Goal: Information Seeking & Learning: Learn about a topic

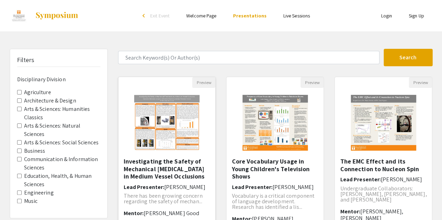
scroll to position [52, 0]
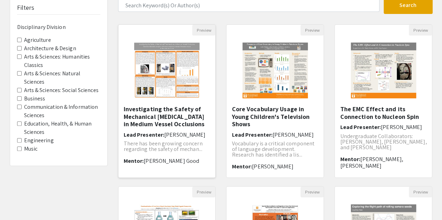
click at [168, 74] on img "Open Presentation <p>Investigating the Safety of Mechanical Thrombectomy in Med…" at bounding box center [166, 71] width 79 height 70
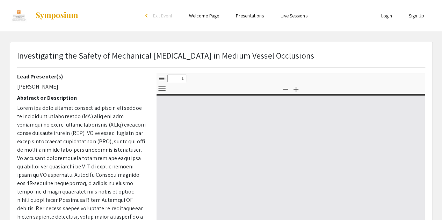
select select "custom"
type input "0"
select select "custom"
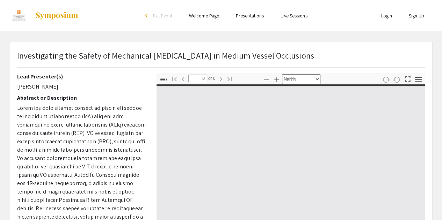
type input "1"
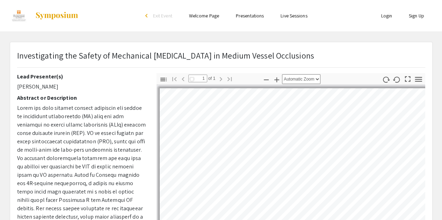
select select "custom"
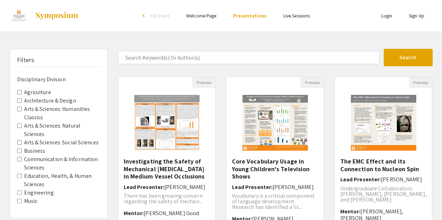
scroll to position [52, 0]
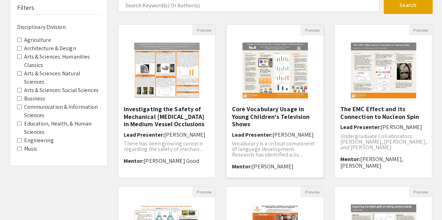
click at [281, 108] on h5 "Core Vocabulary Usage in Young Children's Television Shows" at bounding box center [275, 116] width 87 height 23
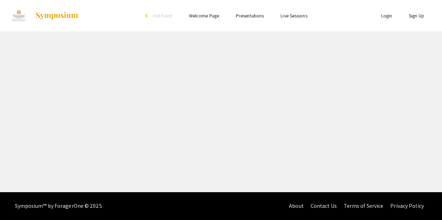
select select "custom"
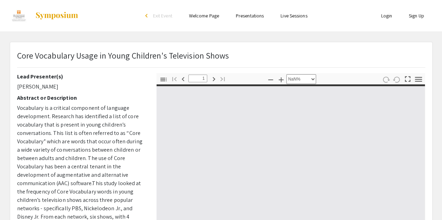
type input "0"
select select "custom"
type input "1"
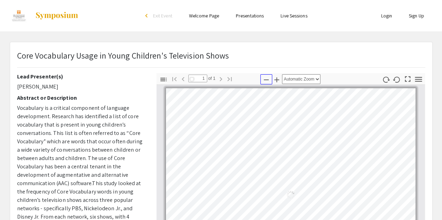
click at [269, 79] on icon "button" at bounding box center [266, 80] width 8 height 8
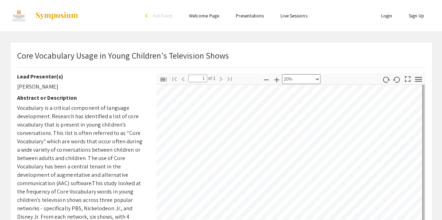
select select "custom"
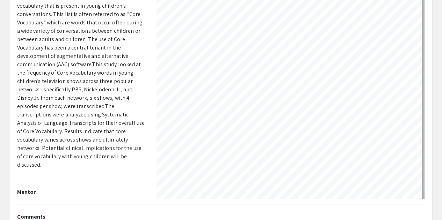
scroll to position [140, 165]
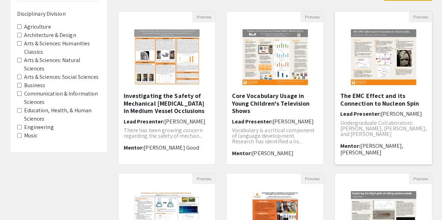
scroll to position [66, 0]
click at [358, 99] on h5 "The EMC Effect and its Connection to Nucleon Spin" at bounding box center [383, 99] width 87 height 15
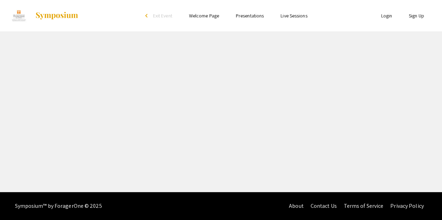
select select "custom"
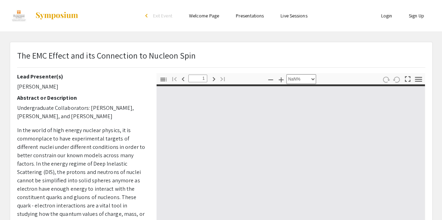
type input "0"
select select "custom"
type input "1"
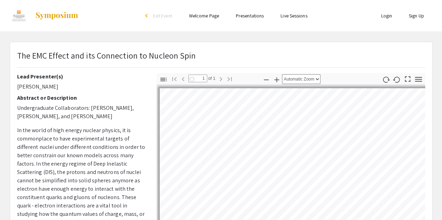
select select "auto"
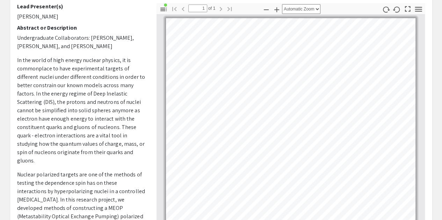
scroll to position [67, 0]
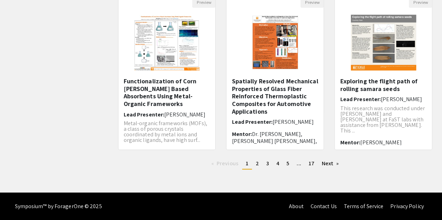
scroll to position [242, 0]
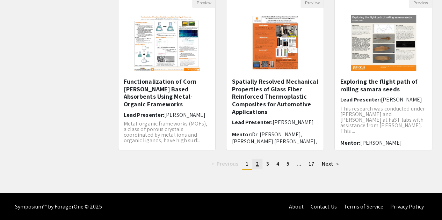
click at [259, 165] on link "page 2" at bounding box center [257, 164] width 10 height 10
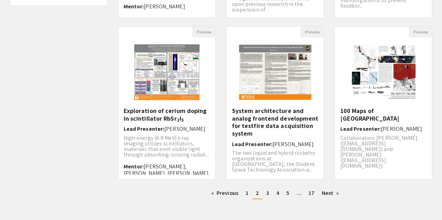
scroll to position [213, 0]
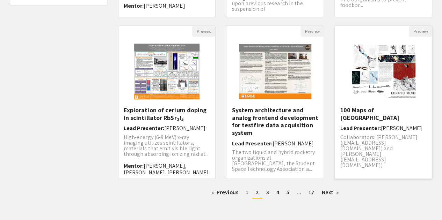
click at [384, 135] on p "Collaborators: [PERSON_NAME] ([EMAIL_ADDRESS][DOMAIN_NAME]) and [PERSON_NAME] (…" at bounding box center [383, 152] width 87 height 34
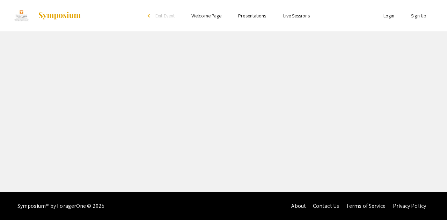
select select "custom"
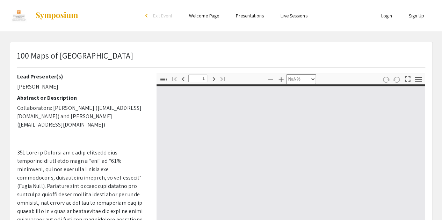
type input "0"
select select "custom"
type input "1"
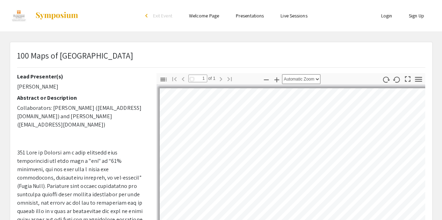
select select "auto"
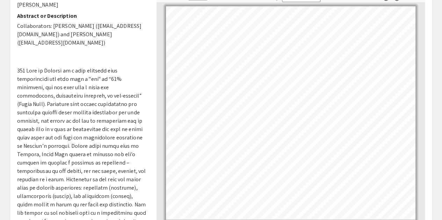
scroll to position [82, 0]
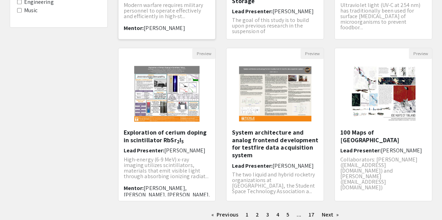
scroll to position [242, 0]
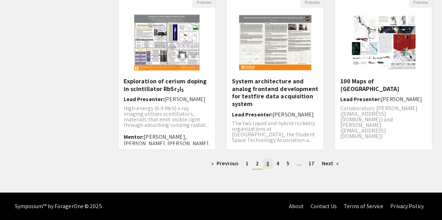
click at [267, 163] on span "3" at bounding box center [267, 163] width 3 height 7
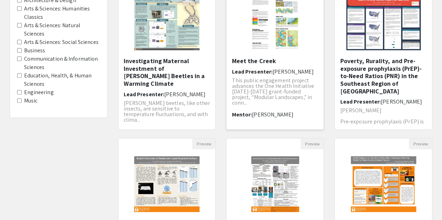
scroll to position [230, 0]
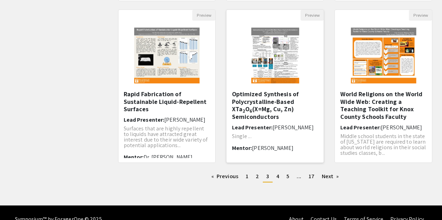
click at [252, 107] on h5 "Optimized Synthesis of Polycrystalline-Based XTa 2 O 6 (X=Mg, Cu, Zn) Semicondu…" at bounding box center [275, 105] width 87 height 30
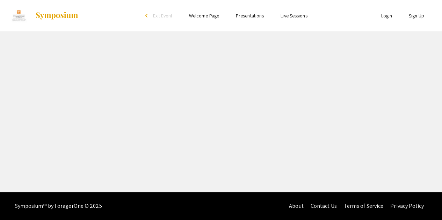
select select "custom"
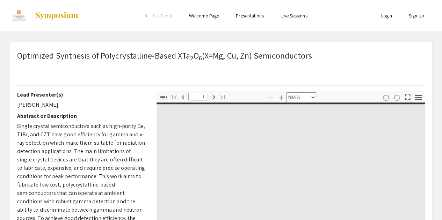
type input "0"
select select "custom"
type input "1"
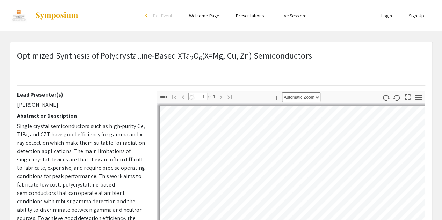
select select "auto"
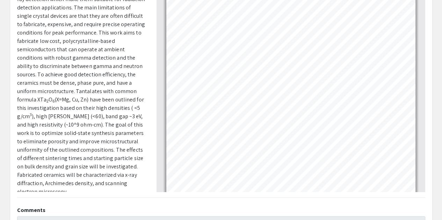
scroll to position [51, 0]
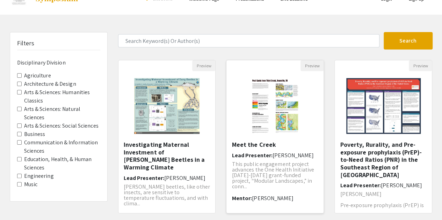
scroll to position [9, 0]
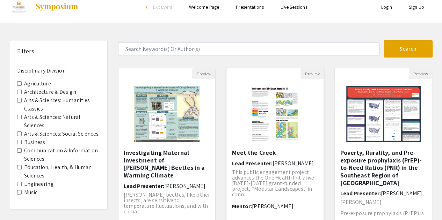
click at [258, 116] on img "Open Presentation <p>Meet the Creek</p>" at bounding box center [275, 114] width 62 height 70
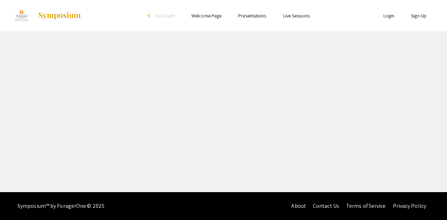
select select "custom"
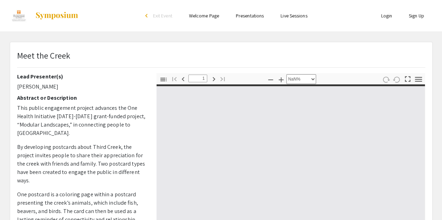
type input "0"
select select "custom"
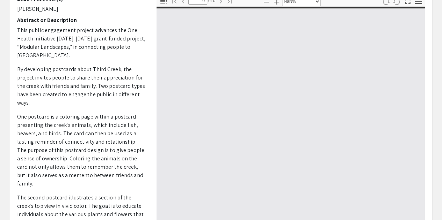
type input "1"
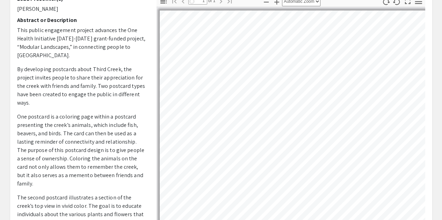
select select "auto"
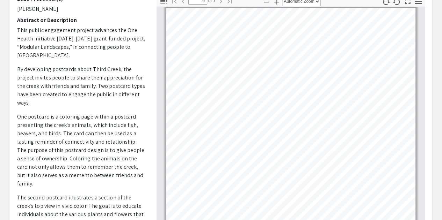
scroll to position [9, 0]
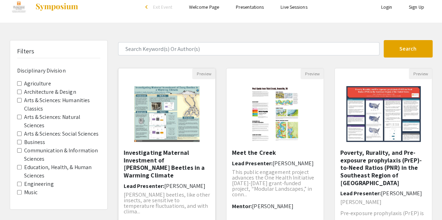
click at [165, 104] on img "Open Presentation <p>Investigating Maternal Investment of Dung Beetles in a War…" at bounding box center [166, 114] width 79 height 70
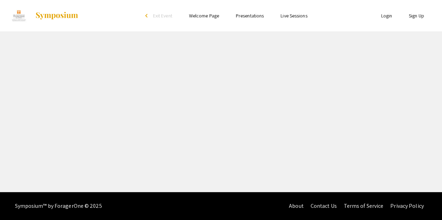
select select "custom"
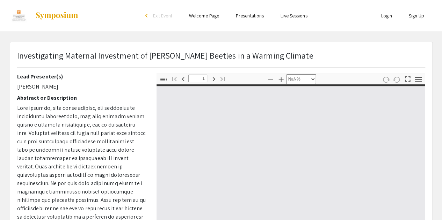
type input "0"
select select "custom"
type input "1"
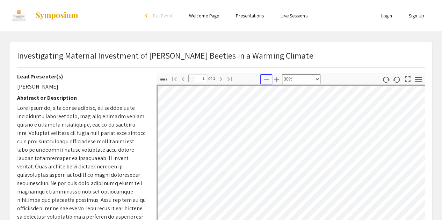
click at [269, 81] on icon "button" at bounding box center [266, 80] width 8 height 8
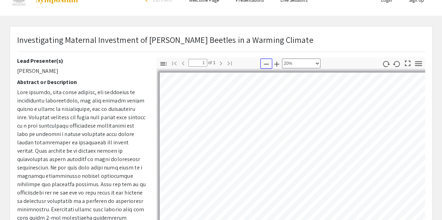
click at [263, 60] on icon "button" at bounding box center [266, 64] width 8 height 8
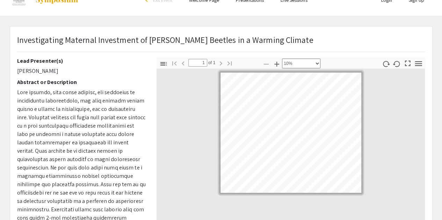
select select "custom"
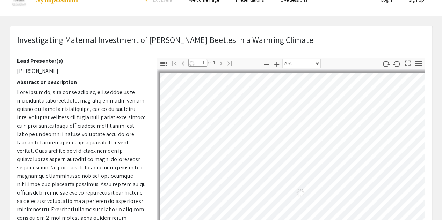
scroll to position [20, 24]
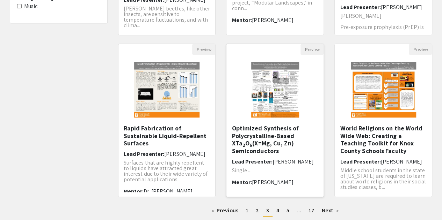
scroll to position [119, 0]
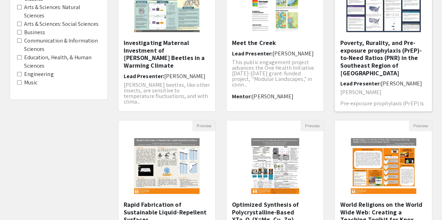
click at [363, 59] on h5 "Poverty, Rurality, and Pre-exposure prophylaxis (PrEP)-to-Need Ratios (PNR) in …" at bounding box center [383, 58] width 87 height 38
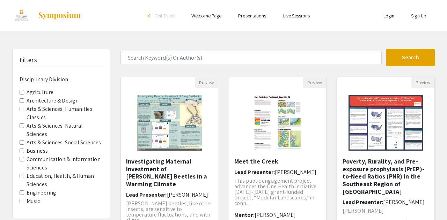
select select "custom"
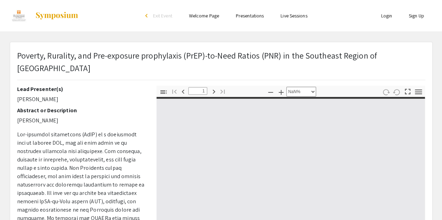
type input "0"
select select "custom"
type input "1"
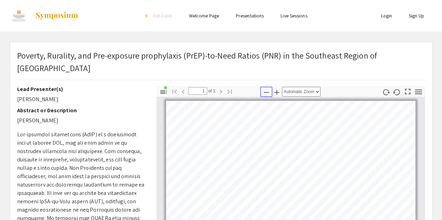
click at [269, 93] on icon "button" at bounding box center [266, 92] width 8 height 8
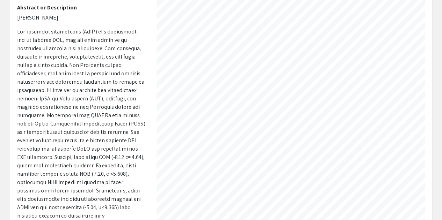
scroll to position [202, 247]
select select "custom"
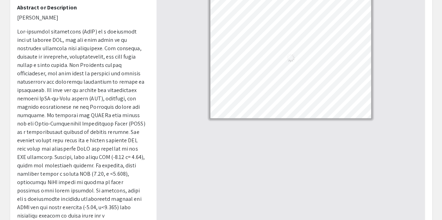
scroll to position [0, 0]
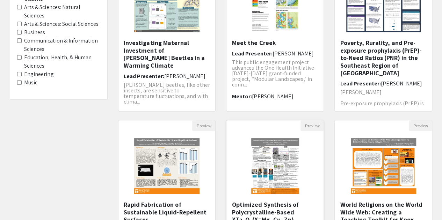
scroll to position [228, 0]
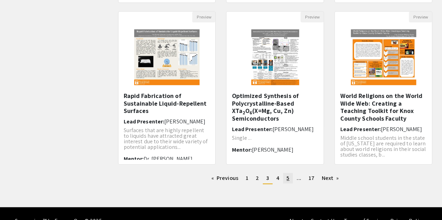
click at [290, 178] on link "page 5" at bounding box center [288, 178] width 10 height 10
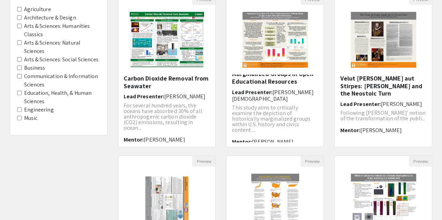
scroll to position [13, 0]
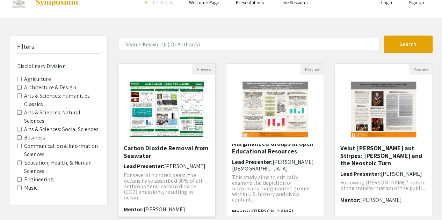
click at [174, 109] on img "Open Presentation <p>Carbon Dioxide Removal from Seawater</p>" at bounding box center [167, 110] width 88 height 70
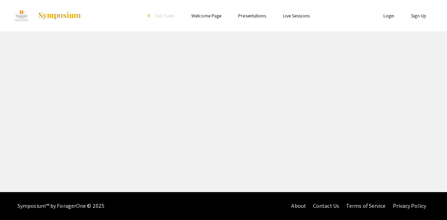
select select "custom"
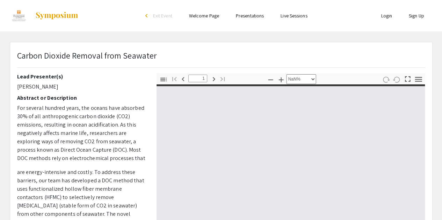
type input "0"
select select "auto"
type input "1"
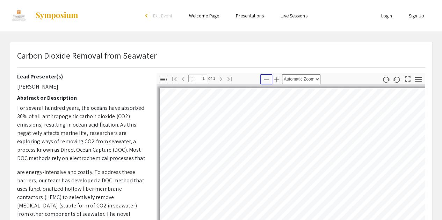
click at [266, 82] on icon "button" at bounding box center [266, 80] width 8 height 8
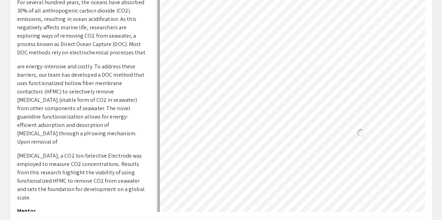
scroll to position [65, 57]
select select "custom"
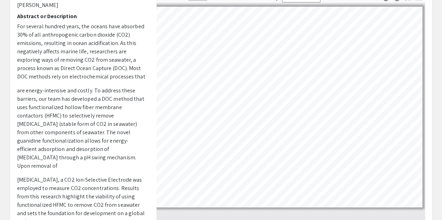
scroll to position [83, 0]
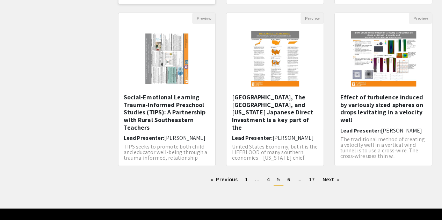
scroll to position [227, 0]
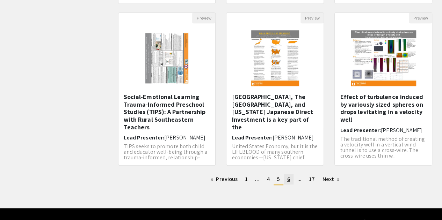
click at [285, 180] on link "page 6" at bounding box center [289, 179] width 10 height 10
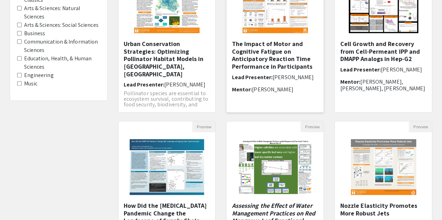
scroll to position [201, 0]
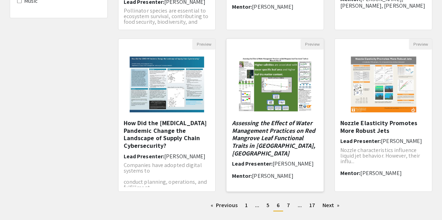
click at [264, 127] on em "Assessing the Effect of Water Management Practices on Red Mangrove Leaf Functio…" at bounding box center [273, 138] width 83 height 38
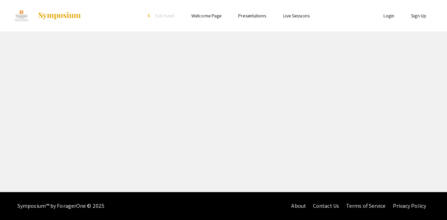
select select "custom"
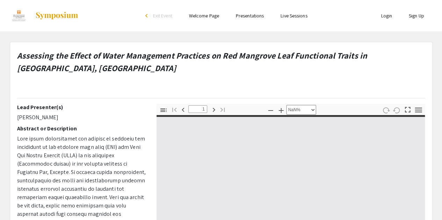
type input "0"
select select "custom"
type input "1"
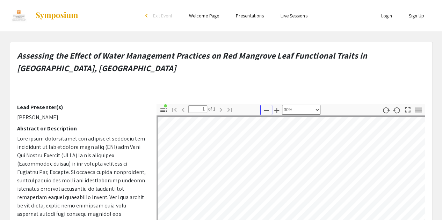
click at [263, 109] on icon "button" at bounding box center [266, 111] width 8 height 8
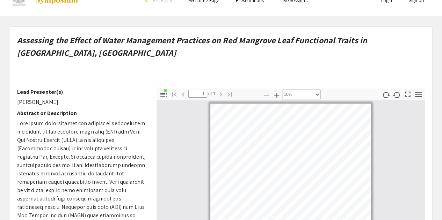
scroll to position [16, 0]
click at [274, 93] on icon "button" at bounding box center [276, 95] width 8 height 8
select select "custom"
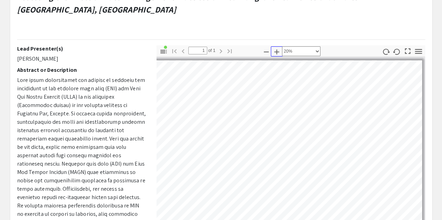
scroll to position [57, 0]
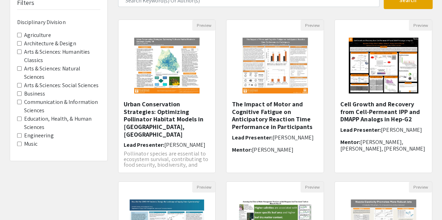
scroll to position [201, 0]
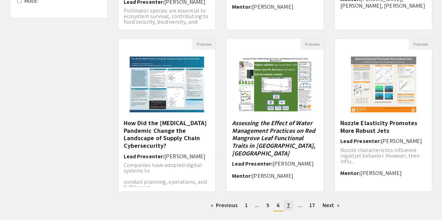
click at [291, 207] on link "page 7" at bounding box center [288, 206] width 10 height 10
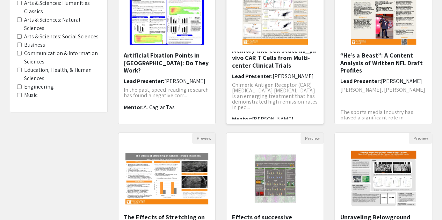
scroll to position [214, 0]
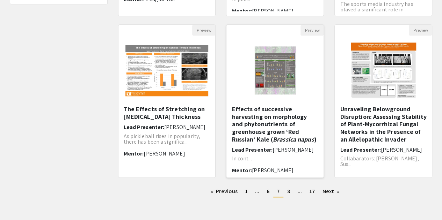
click at [259, 131] on h5 "Effects of successive harvesting on morphology and phytonutrients of greenhouse…" at bounding box center [275, 124] width 87 height 38
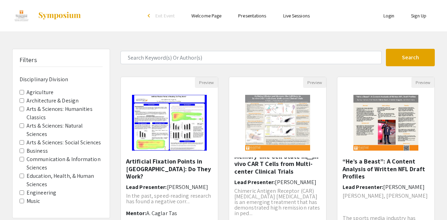
select select "custom"
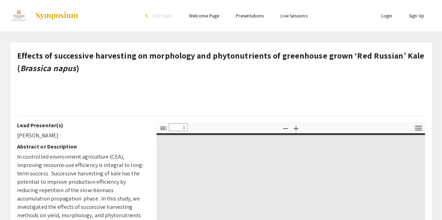
type input "0"
select select "custom"
type input "1"
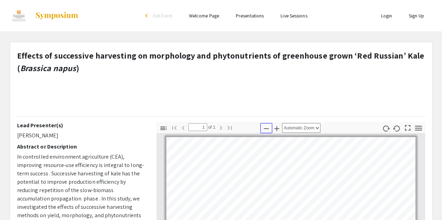
click at [265, 126] on icon "button" at bounding box center [266, 129] width 8 height 8
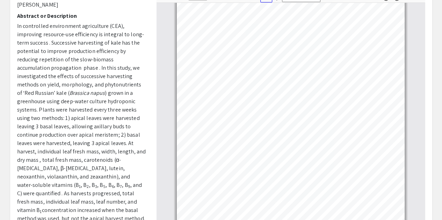
scroll to position [131, 0]
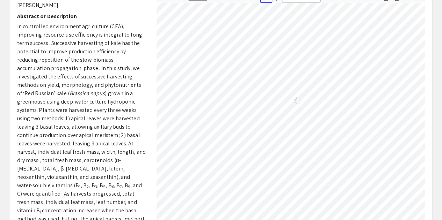
select select "custom"
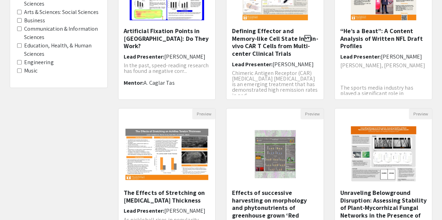
scroll to position [214, 0]
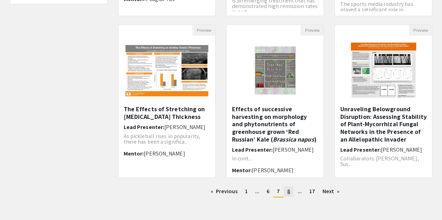
click at [290, 190] on span "8" at bounding box center [288, 191] width 3 height 7
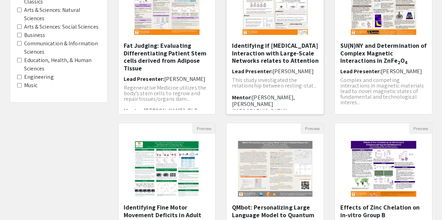
scroll to position [242, 0]
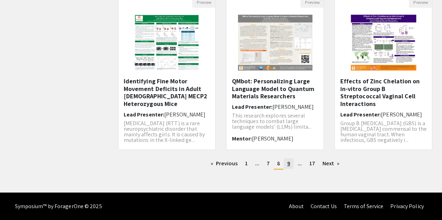
click at [287, 162] on span "9" at bounding box center [288, 163] width 3 height 7
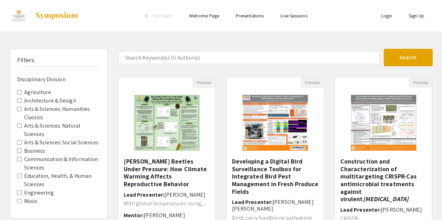
scroll to position [14, 0]
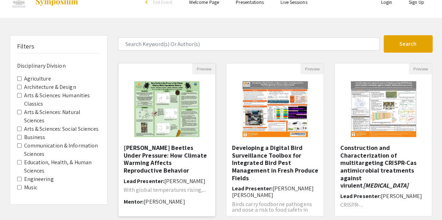
click at [190, 113] on img at bounding box center [166, 109] width 79 height 70
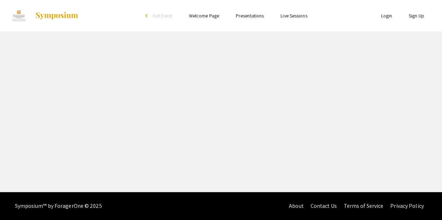
select select "custom"
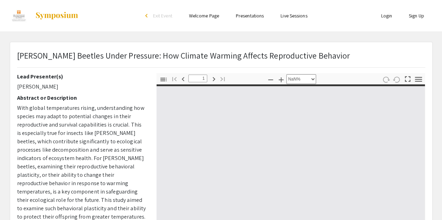
type input "0"
select select "custom"
type input "1"
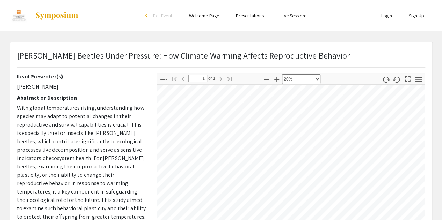
scroll to position [20, 2]
click at [263, 80] on icon "button" at bounding box center [266, 80] width 8 height 8
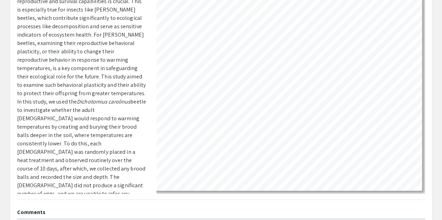
scroll to position [0, 0]
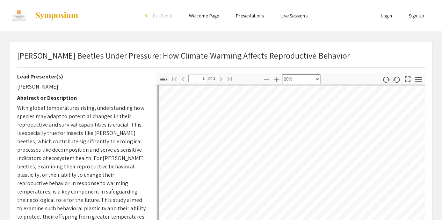
select select "custom"
